Goal: Find contact information: Find contact information

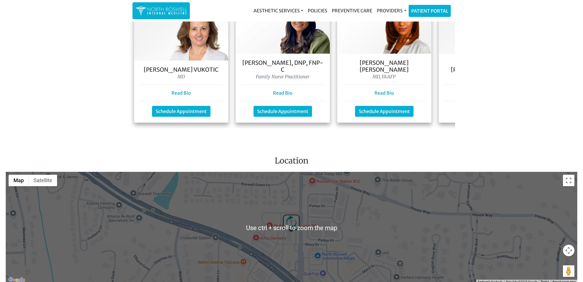
scroll to position [516, 0]
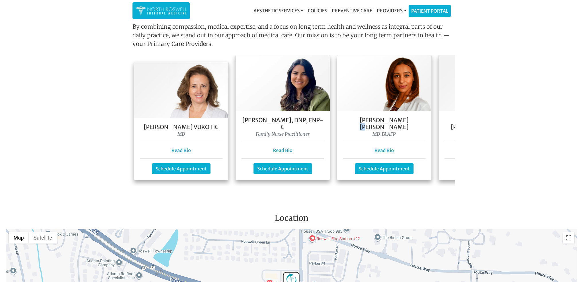
drag, startPoint x: 405, startPoint y: 120, endPoint x: 397, endPoint y: 120, distance: 7.7
click at [397, 120] on h5 "[PERSON_NAME] [PERSON_NAME]" at bounding box center [384, 124] width 83 height 14
click at [409, 120] on h5 "[PERSON_NAME] [PERSON_NAME]" at bounding box center [384, 124] width 83 height 14
drag, startPoint x: 410, startPoint y: 120, endPoint x: 381, endPoint y: 118, distance: 28.7
click at [381, 118] on h5 "[PERSON_NAME] [PERSON_NAME]" at bounding box center [384, 124] width 83 height 14
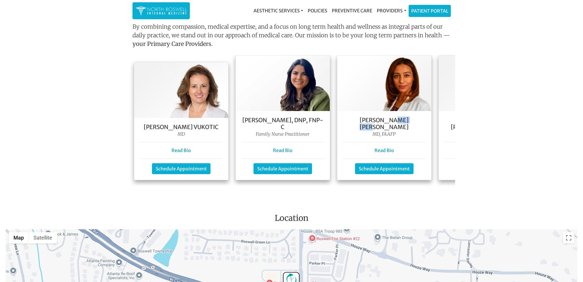
copy h5 "Mubarak"
click at [450, 192] on main "Flu shots are available, call our office to schedule! 770.645.0017 Welcome To O…" at bounding box center [291, 46] width 583 height 1079
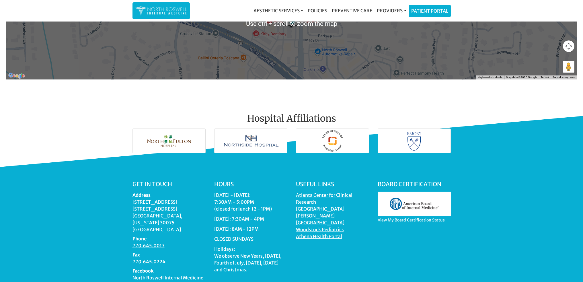
scroll to position [811, 0]
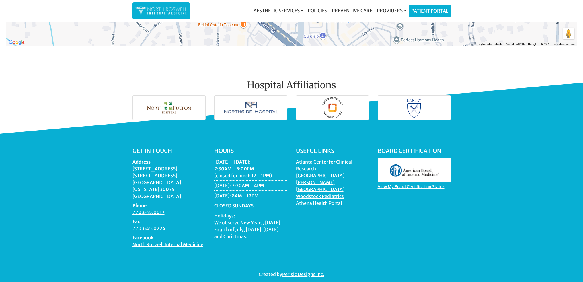
click at [380, 222] on div "Board Certification View My Board Certification Status" at bounding box center [414, 199] width 82 height 105
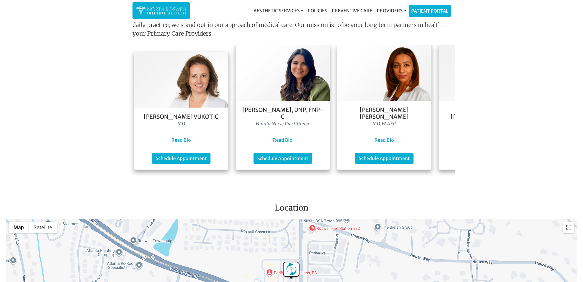
scroll to position [524, 0]
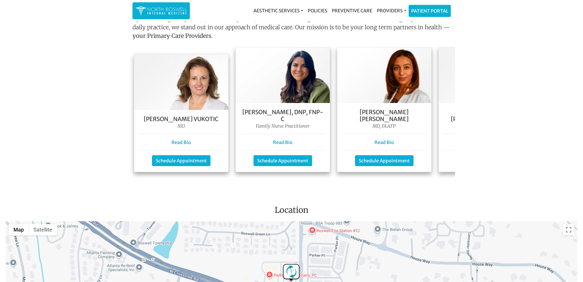
click at [391, 77] on img at bounding box center [384, 75] width 94 height 56
drag, startPoint x: 422, startPoint y: 112, endPoint x: 348, endPoint y: 111, distance: 74.6
click at [348, 111] on h5 "[PERSON_NAME] [PERSON_NAME]" at bounding box center [384, 116] width 83 height 14
copy h5 "[PERSON_NAME] [PERSON_NAME]"
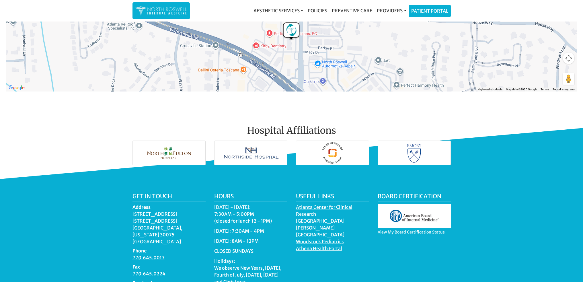
scroll to position [774, 0]
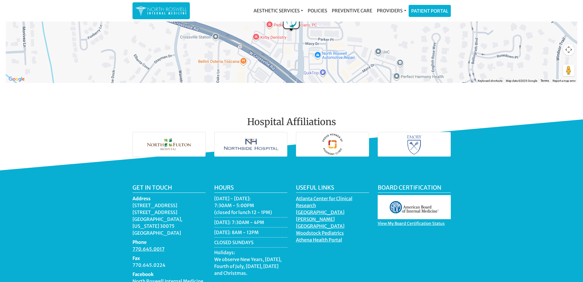
click at [190, 226] on dd "[STREET_ADDRESS][US_STATE]" at bounding box center [168, 219] width 73 height 34
drag, startPoint x: 193, startPoint y: 209, endPoint x: 126, endPoint y: 201, distance: 67.9
click at [126, 201] on div "Get in touch Address [STREET_ADDRESS][US_STATE] Phone 770.645.0017 Fax 770.645.…" at bounding box center [291, 249] width 583 height 158
copy dd "[STREET_ADDRESS]"
